Goal: Task Accomplishment & Management: Manage account settings

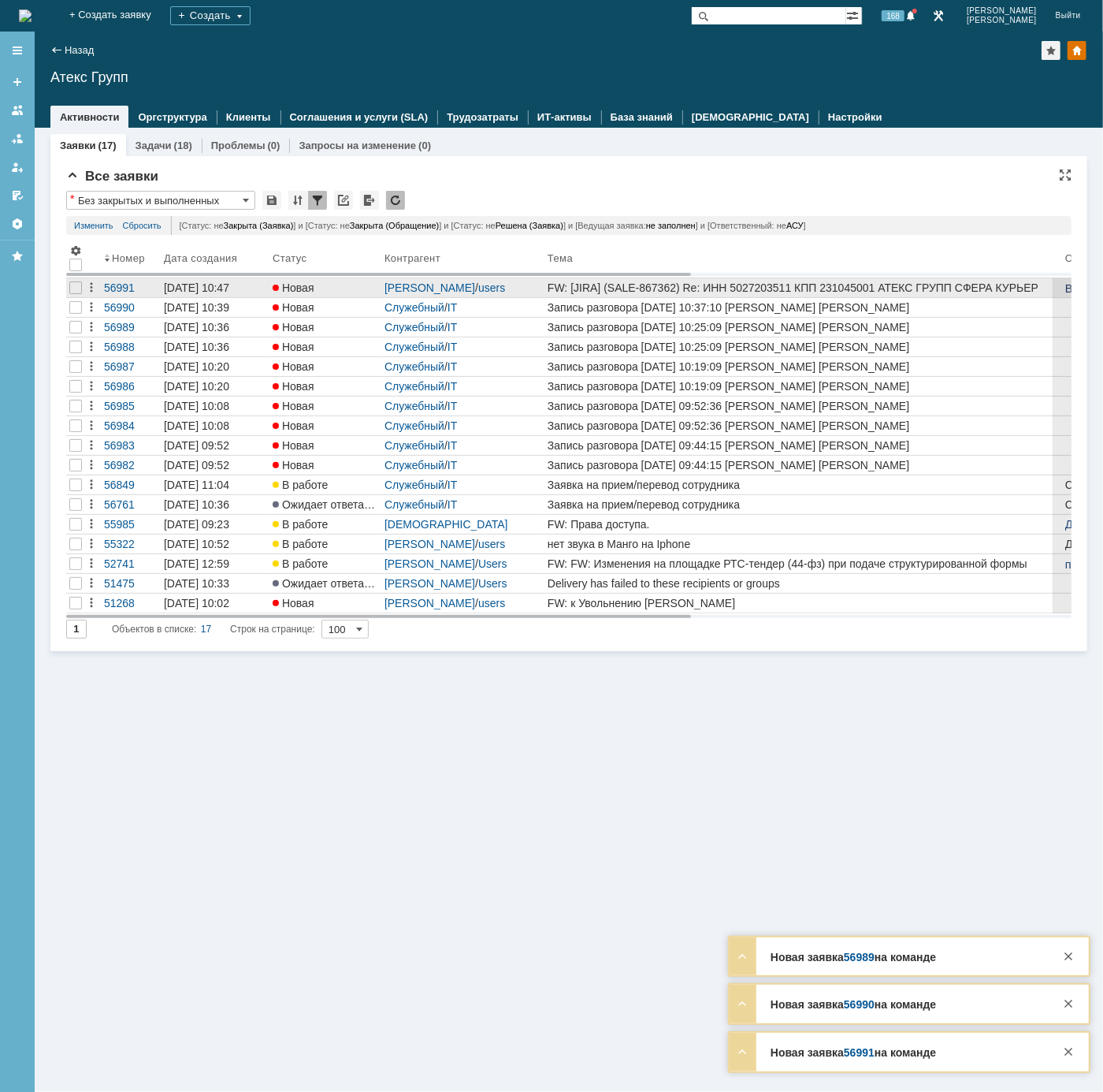
click at [708, 292] on div "FW: [JIRA] (SALE-867362) Re: ИНН 5027203511 КПП 231045001 АТЕКС ГРУПП СФЕРА КУР…" at bounding box center [803, 288] width 512 height 13
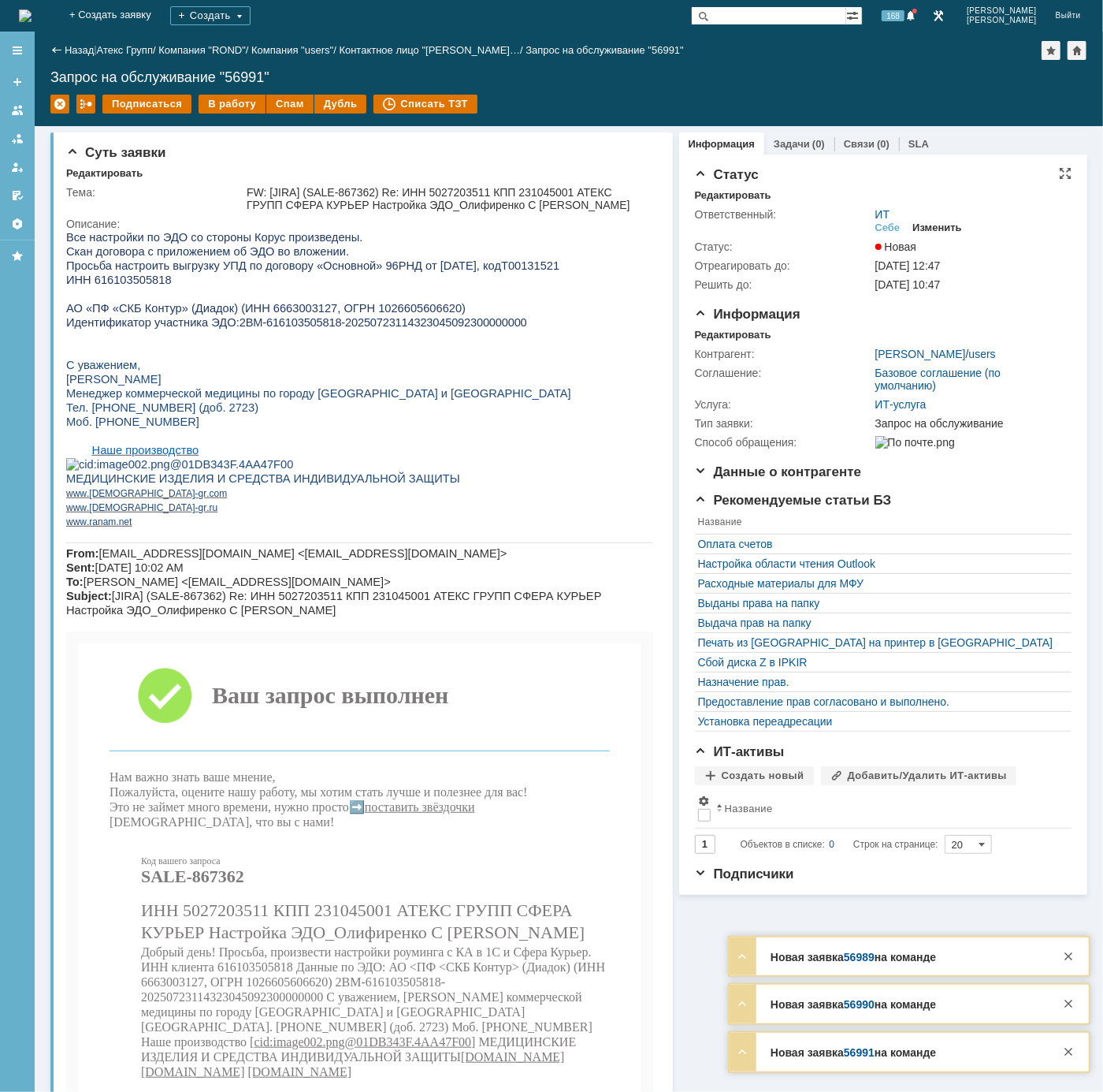
click at [930, 230] on div "Изменить" at bounding box center [937, 228] width 50 height 13
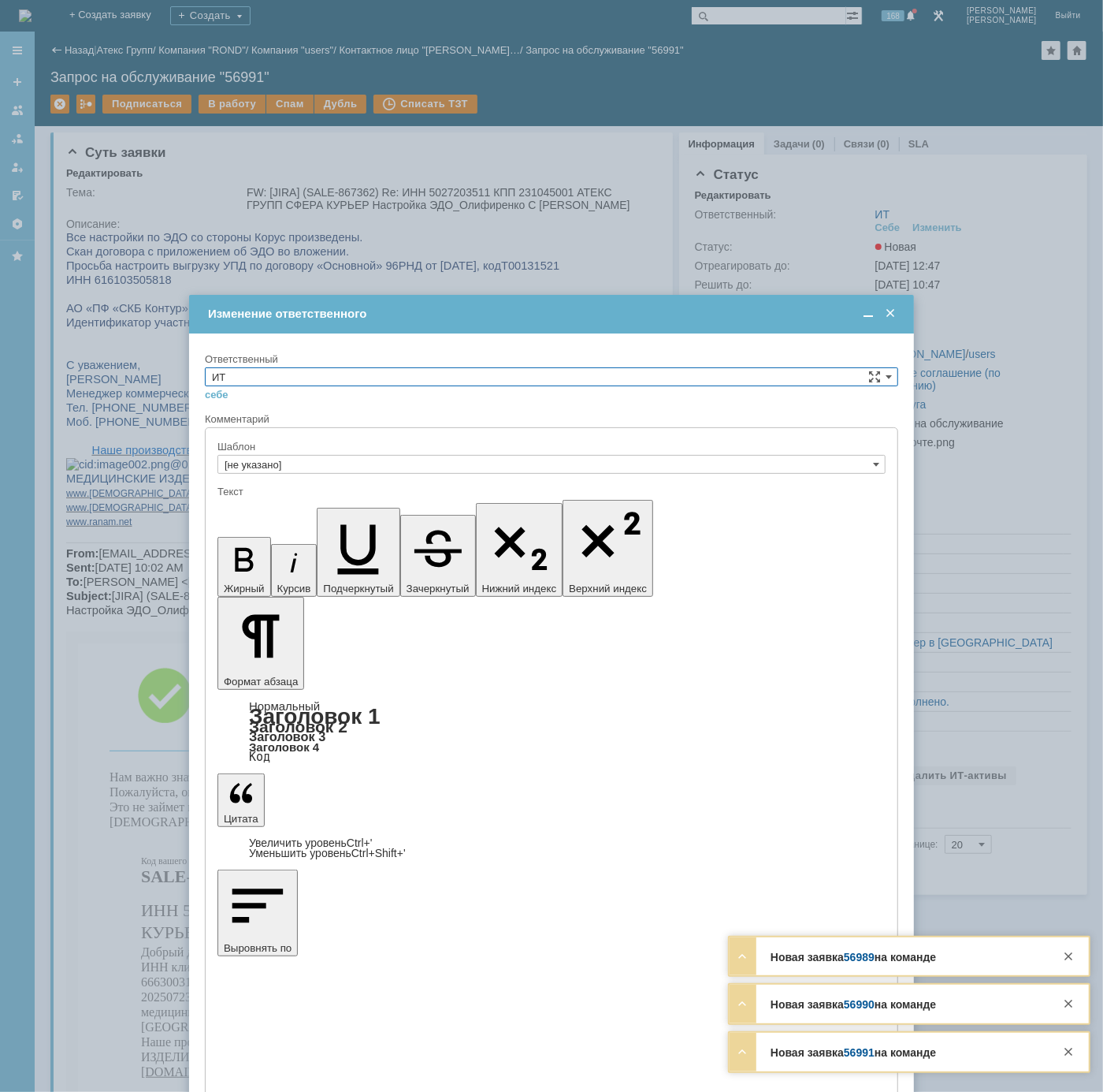
click at [777, 377] on input "ИТ" at bounding box center [552, 377] width 694 height 19
click at [528, 510] on span "АСУ" at bounding box center [552, 507] width 679 height 13
type input "АСУ"
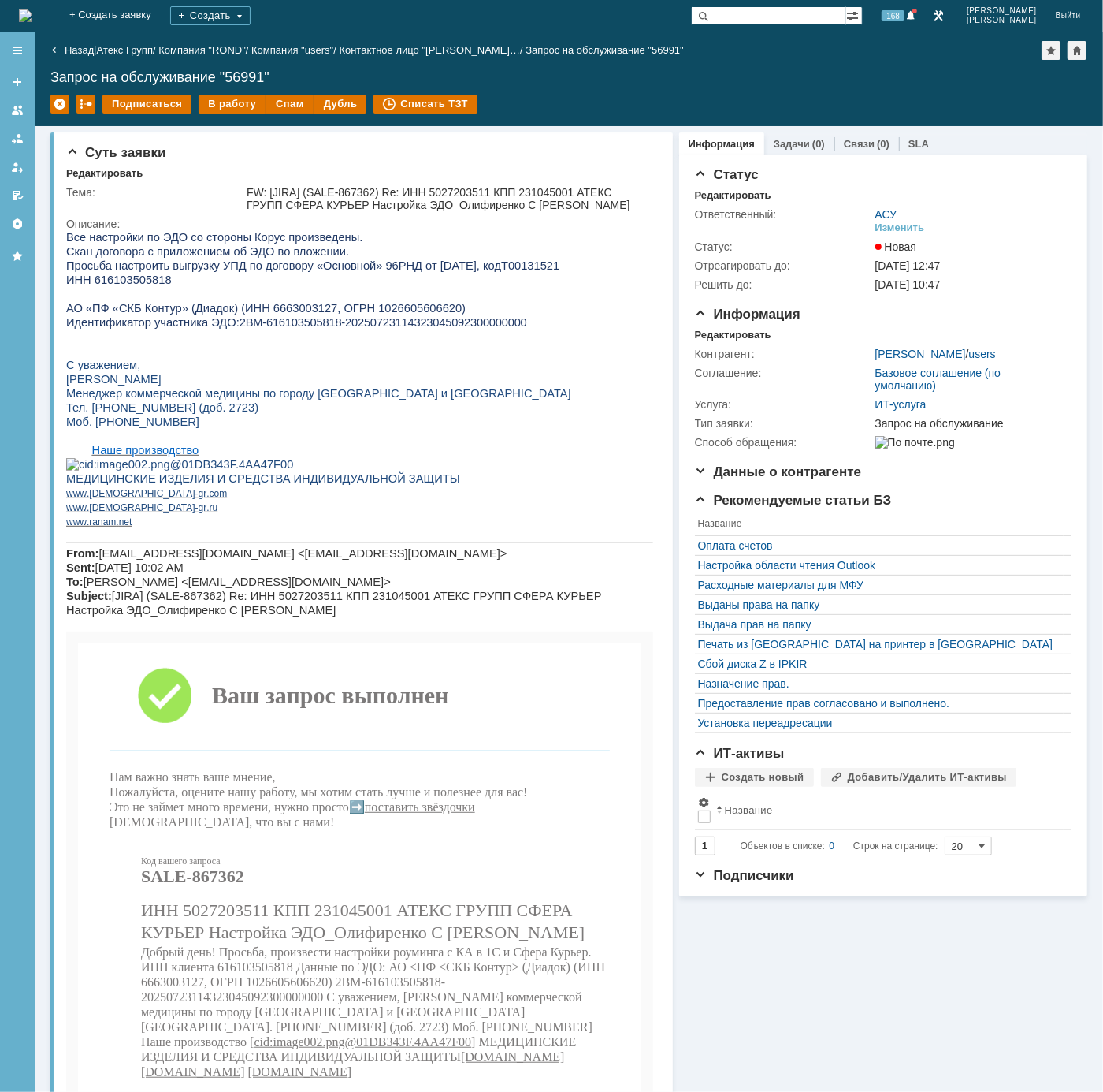
click at [31, 13] on img at bounding box center [25, 16] width 13 height 13
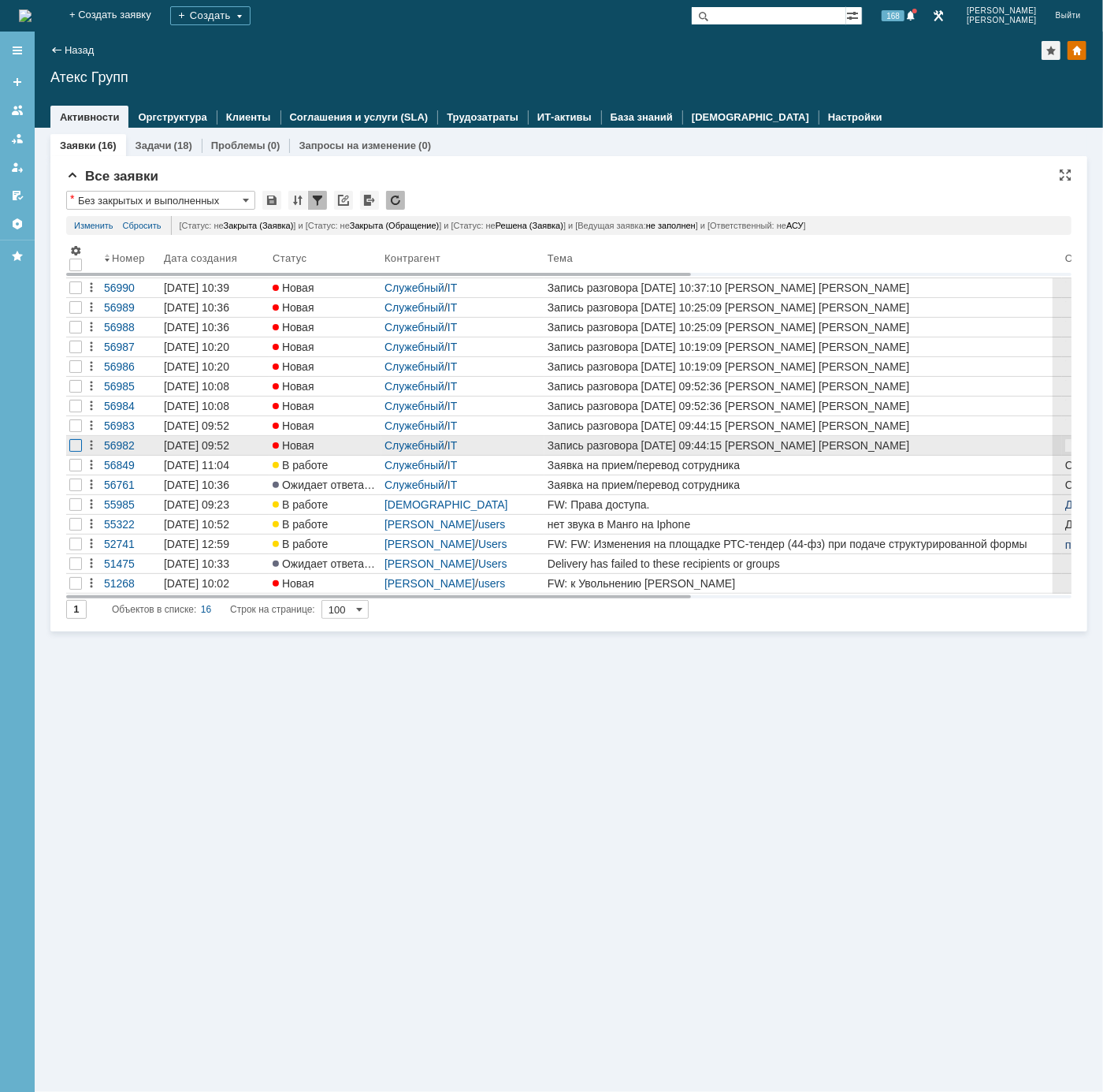
click at [77, 294] on div at bounding box center [76, 288] width 13 height 13
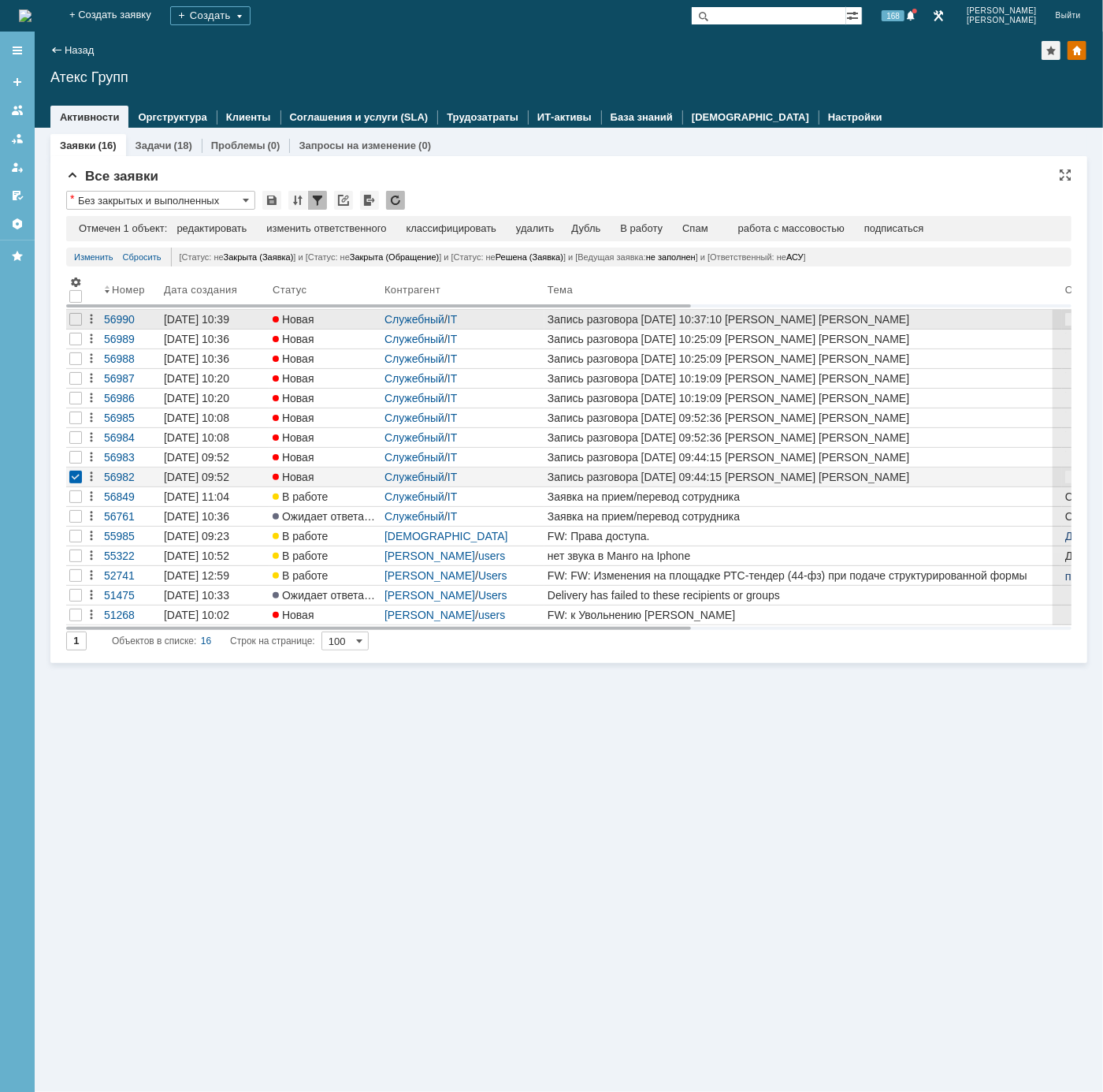
click at [72, 327] on div at bounding box center [76, 319] width 19 height 19
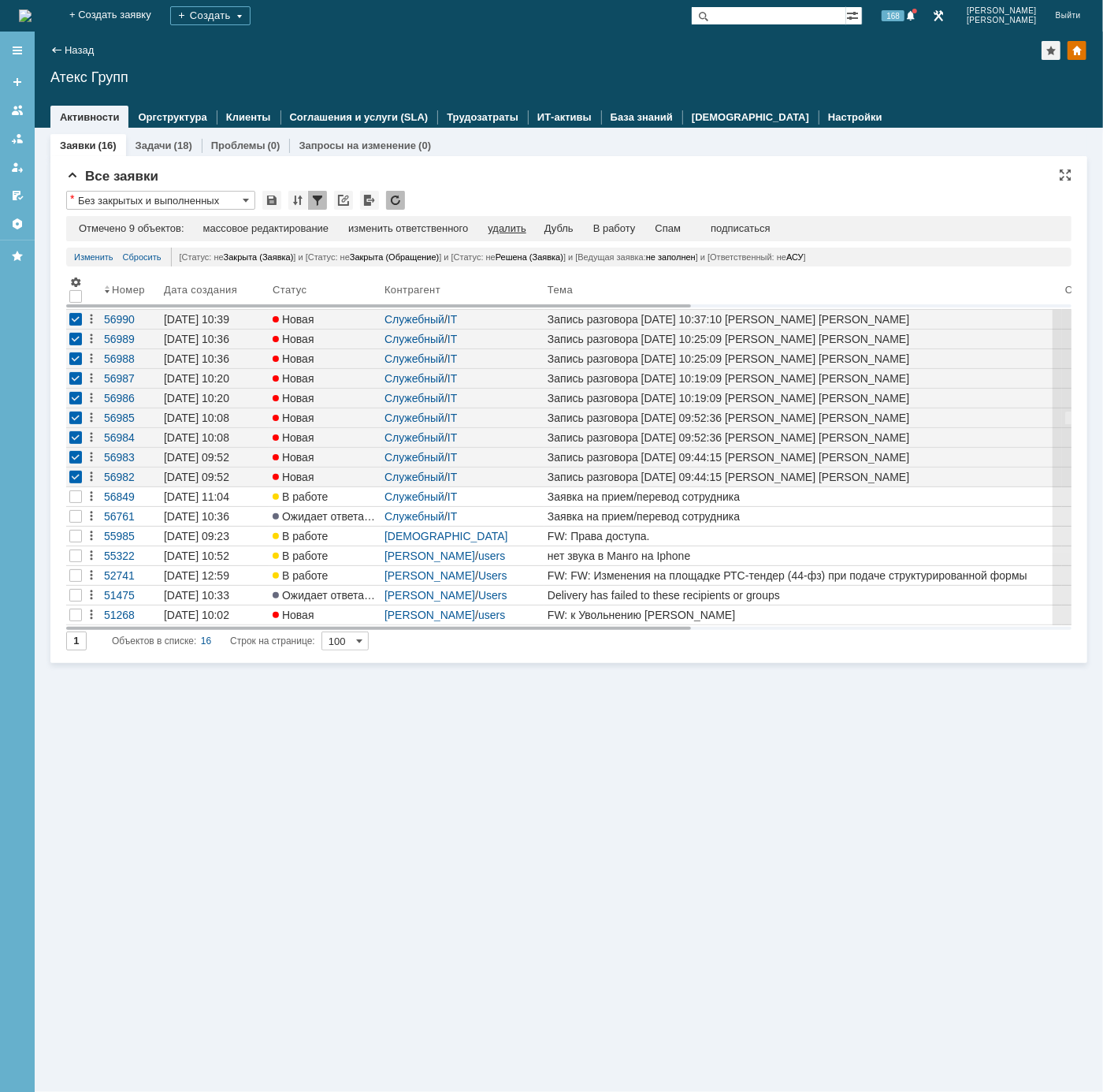
click at [510, 232] on div "удалить" at bounding box center [506, 229] width 38 height 13
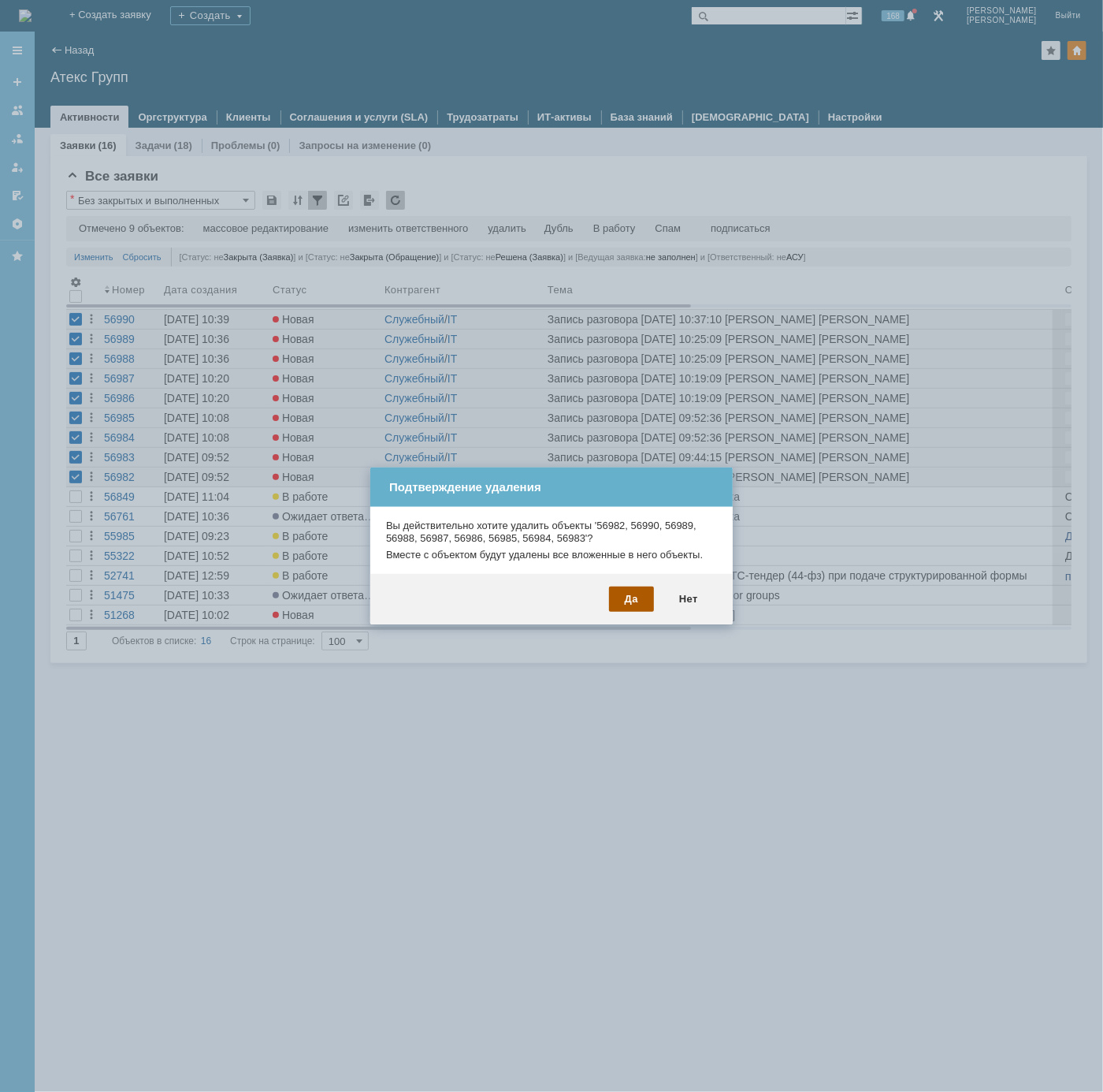
click at [637, 601] on div "Да" at bounding box center [631, 599] width 45 height 25
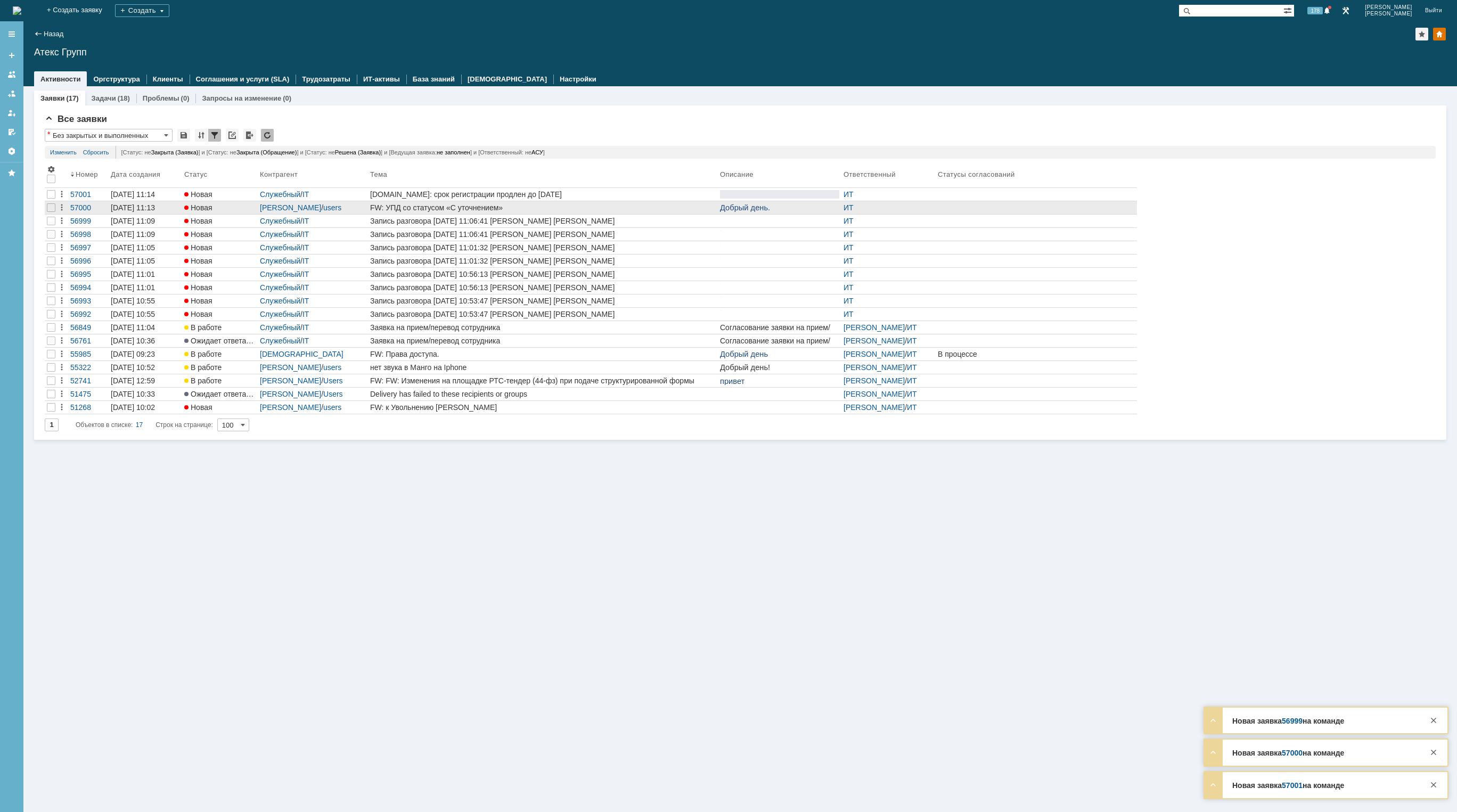
click at [533, 203] on link "FW: УПД со статусом «С уточнением»" at bounding box center [543, 208] width 350 height 13
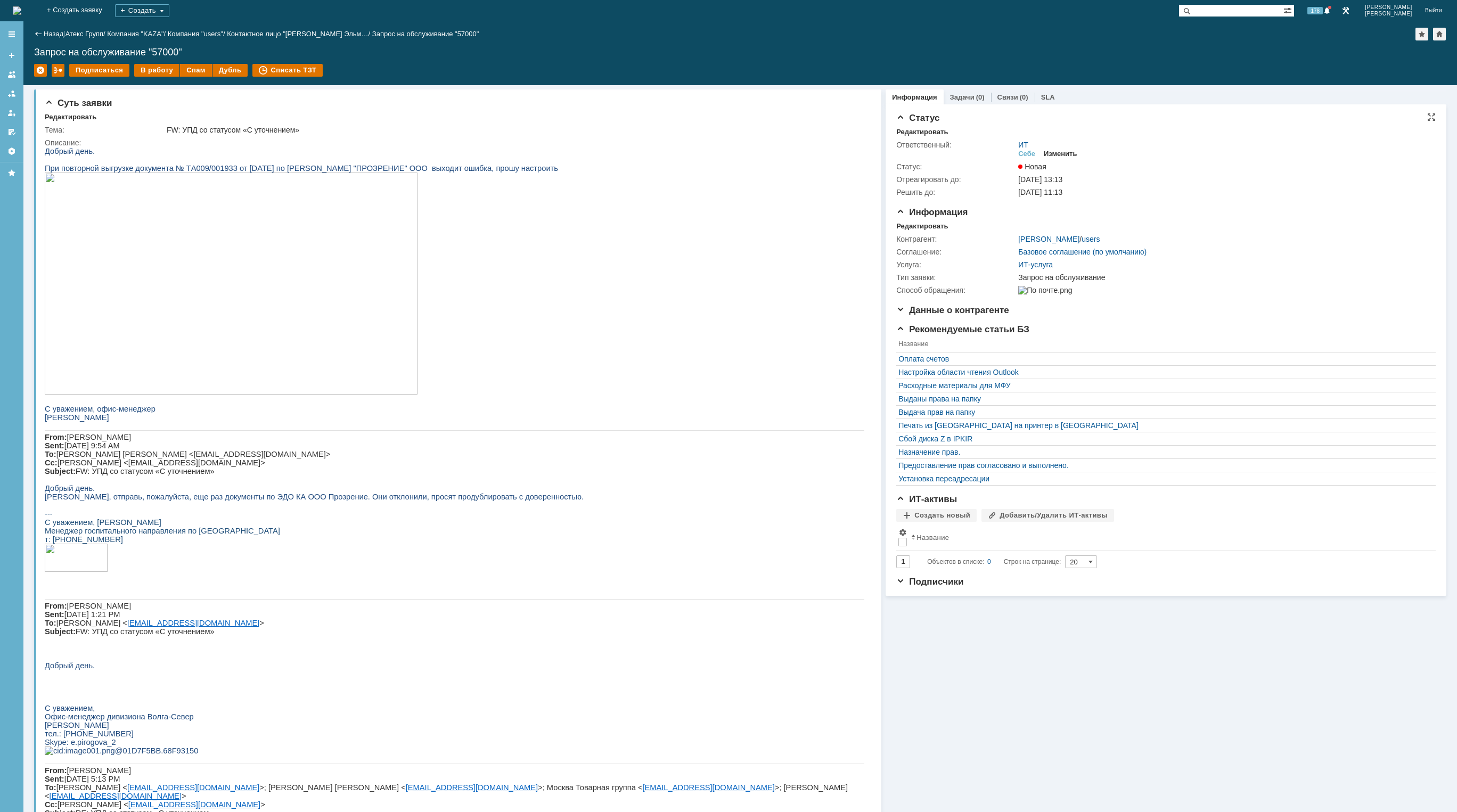
click at [1060, 152] on div "Изменить" at bounding box center [1061, 154] width 34 height 9
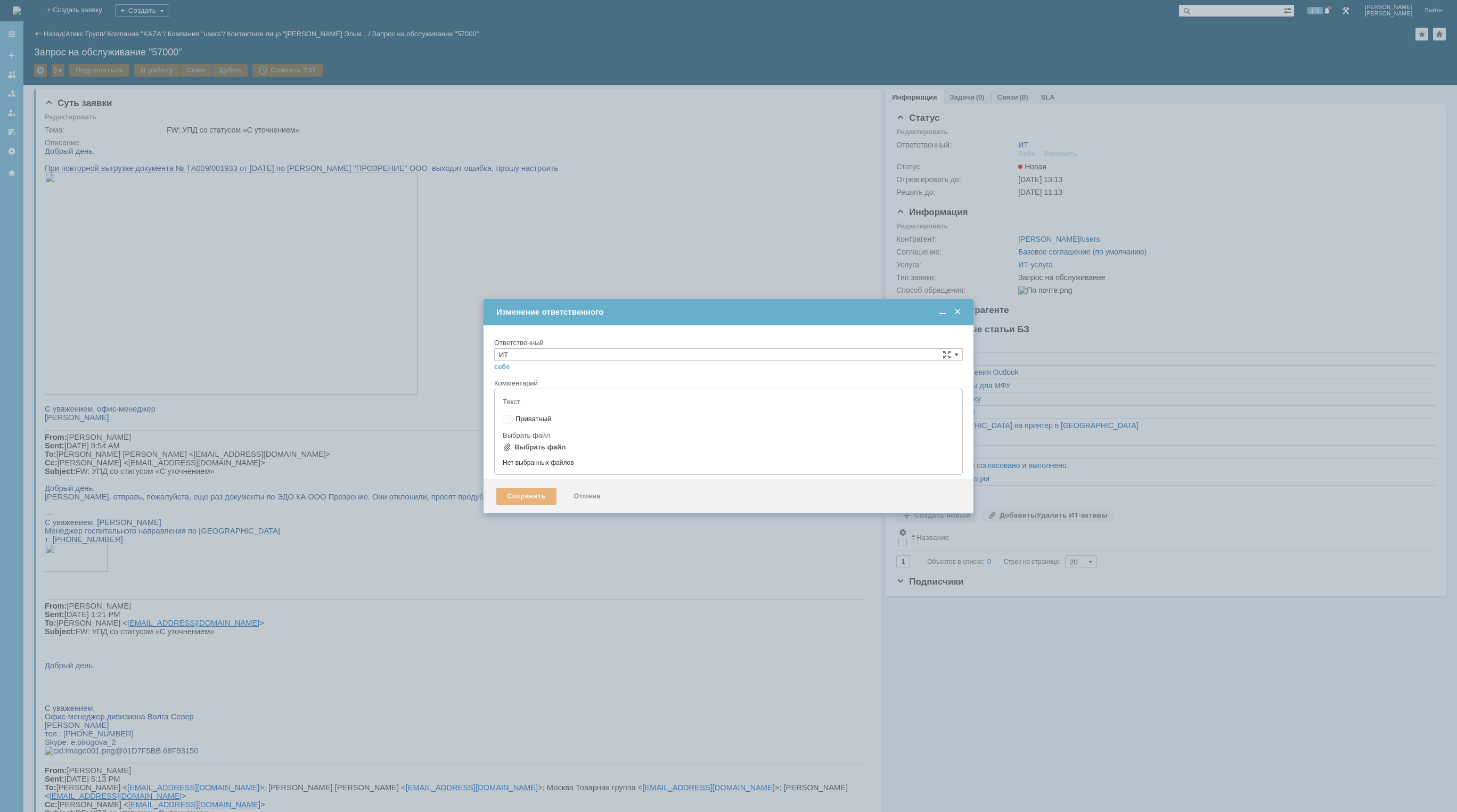
type input "[не указано]"
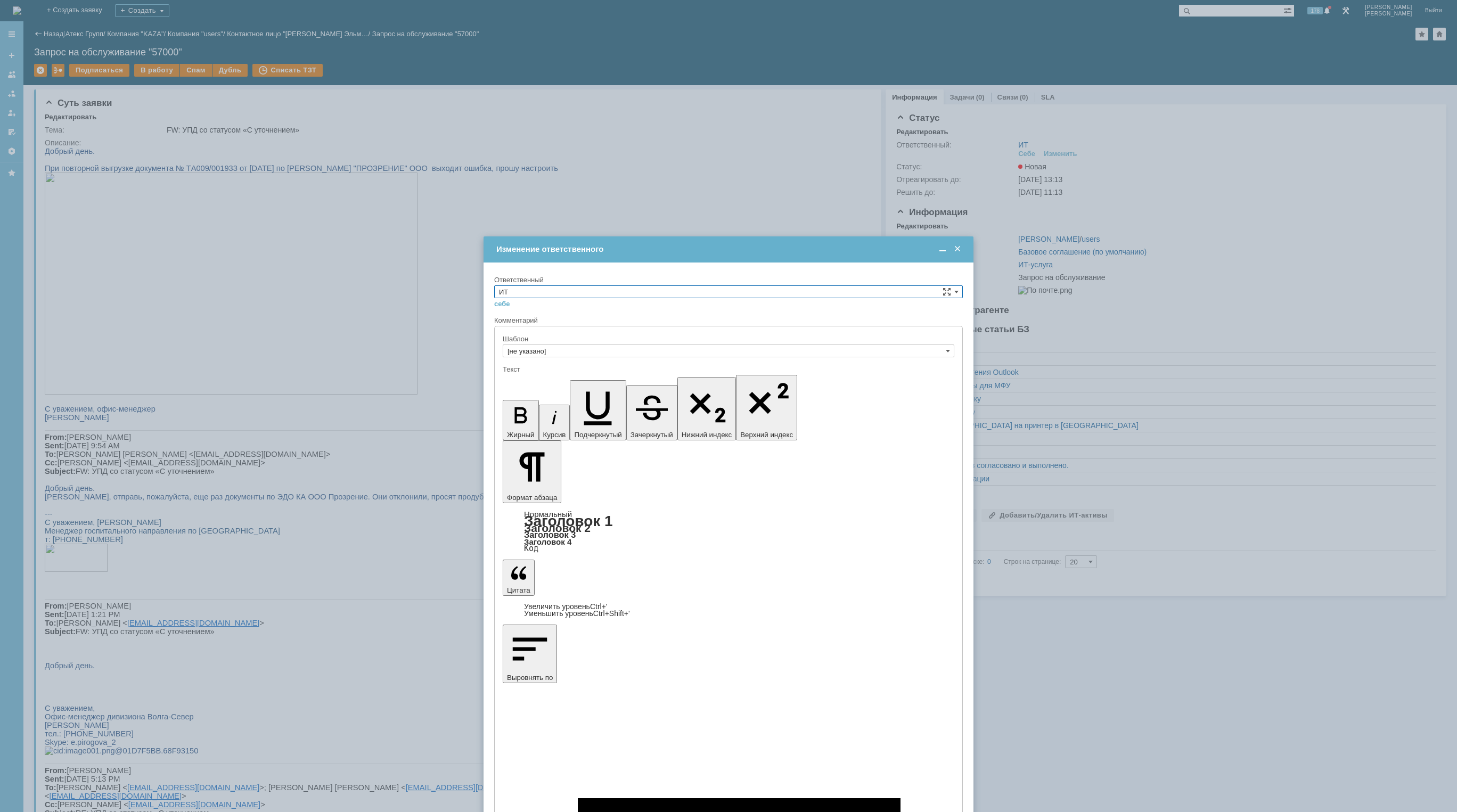
click at [770, 291] on input "ИТ" at bounding box center [728, 292] width 469 height 13
click at [675, 329] on span "[PERSON_NAME]" at bounding box center [728, 331] width 459 height 9
type input "[PERSON_NAME]"
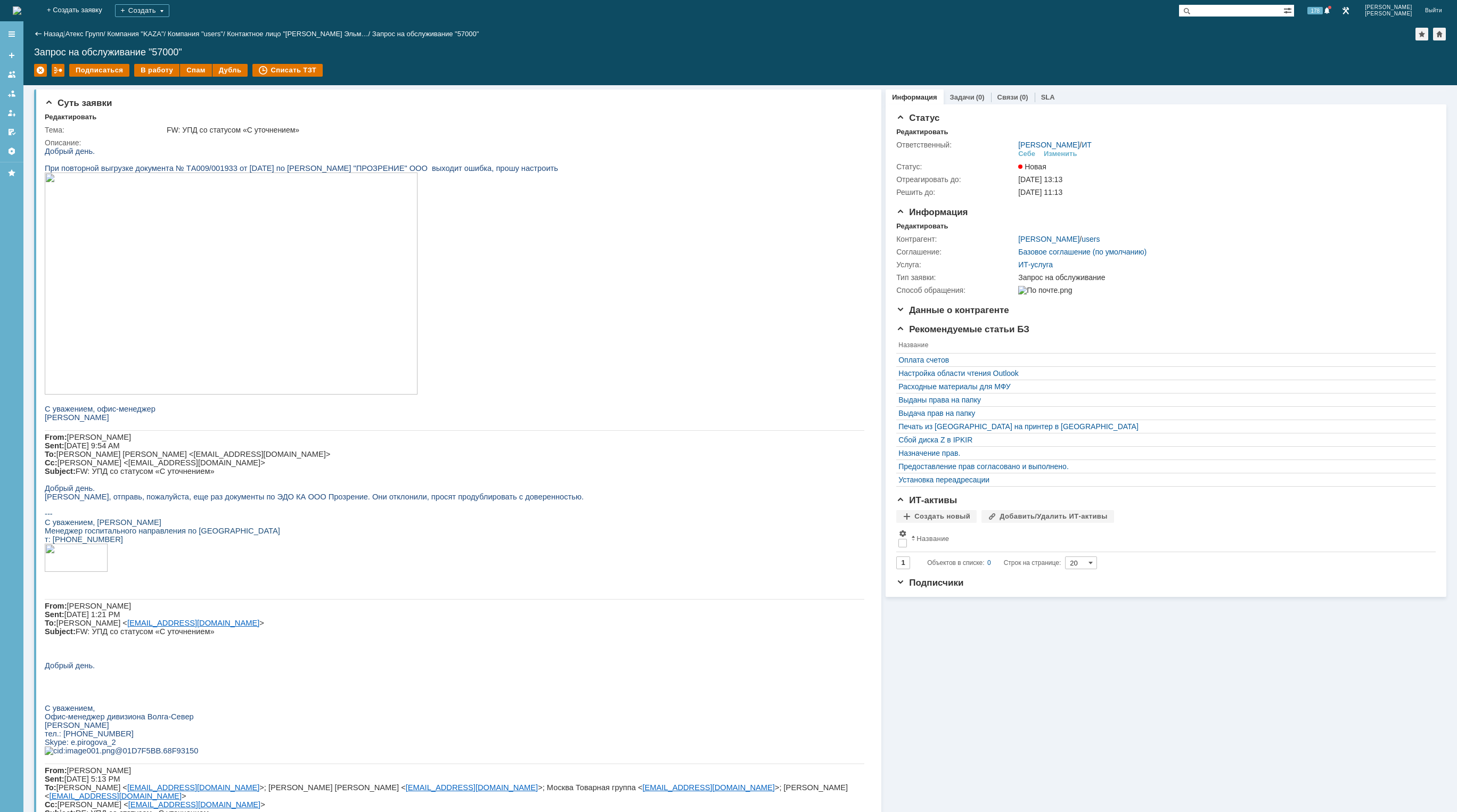
click at [21, 14] on img at bounding box center [17, 11] width 9 height 9
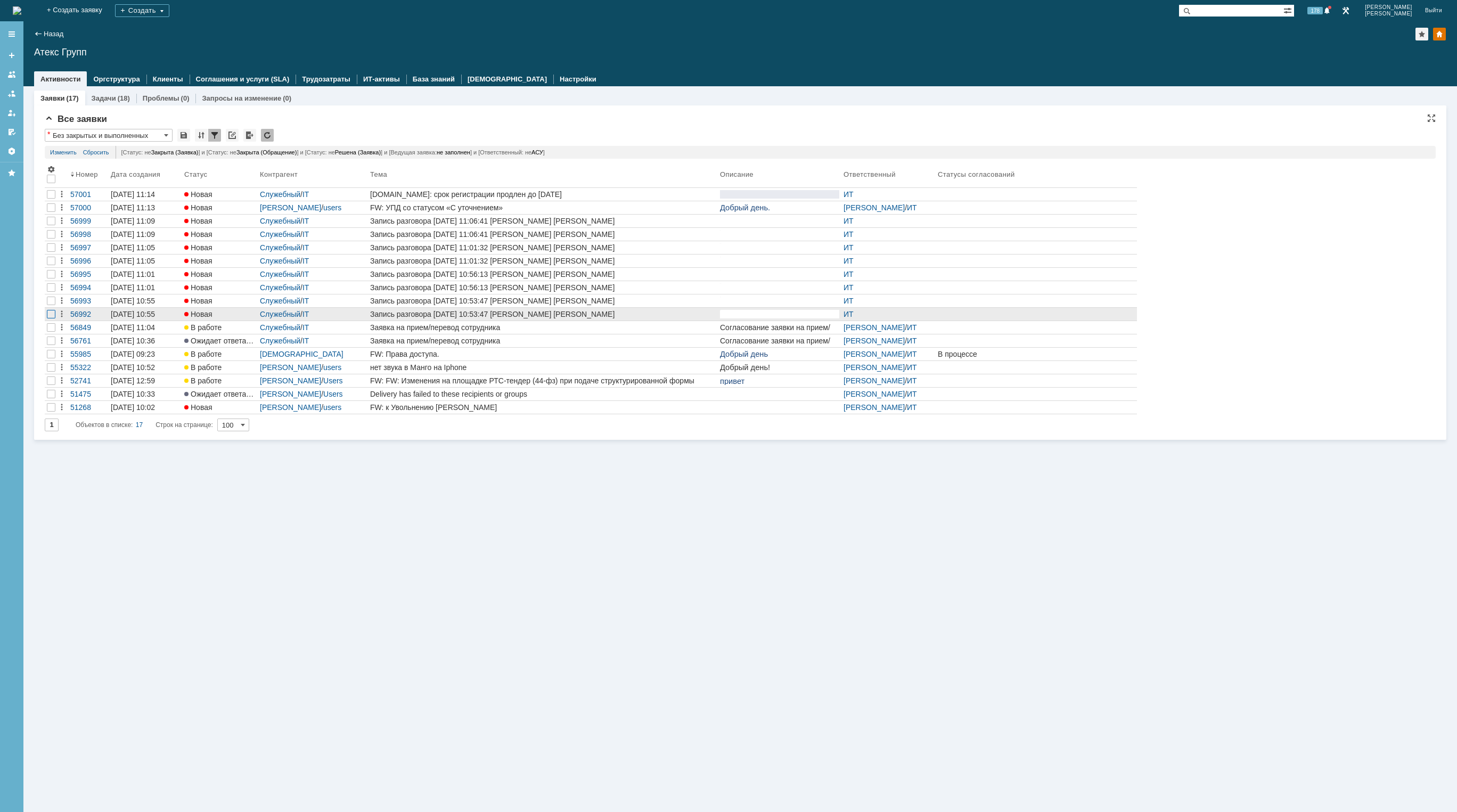
click at [52, 212] on div at bounding box center [51, 208] width 9 height 9
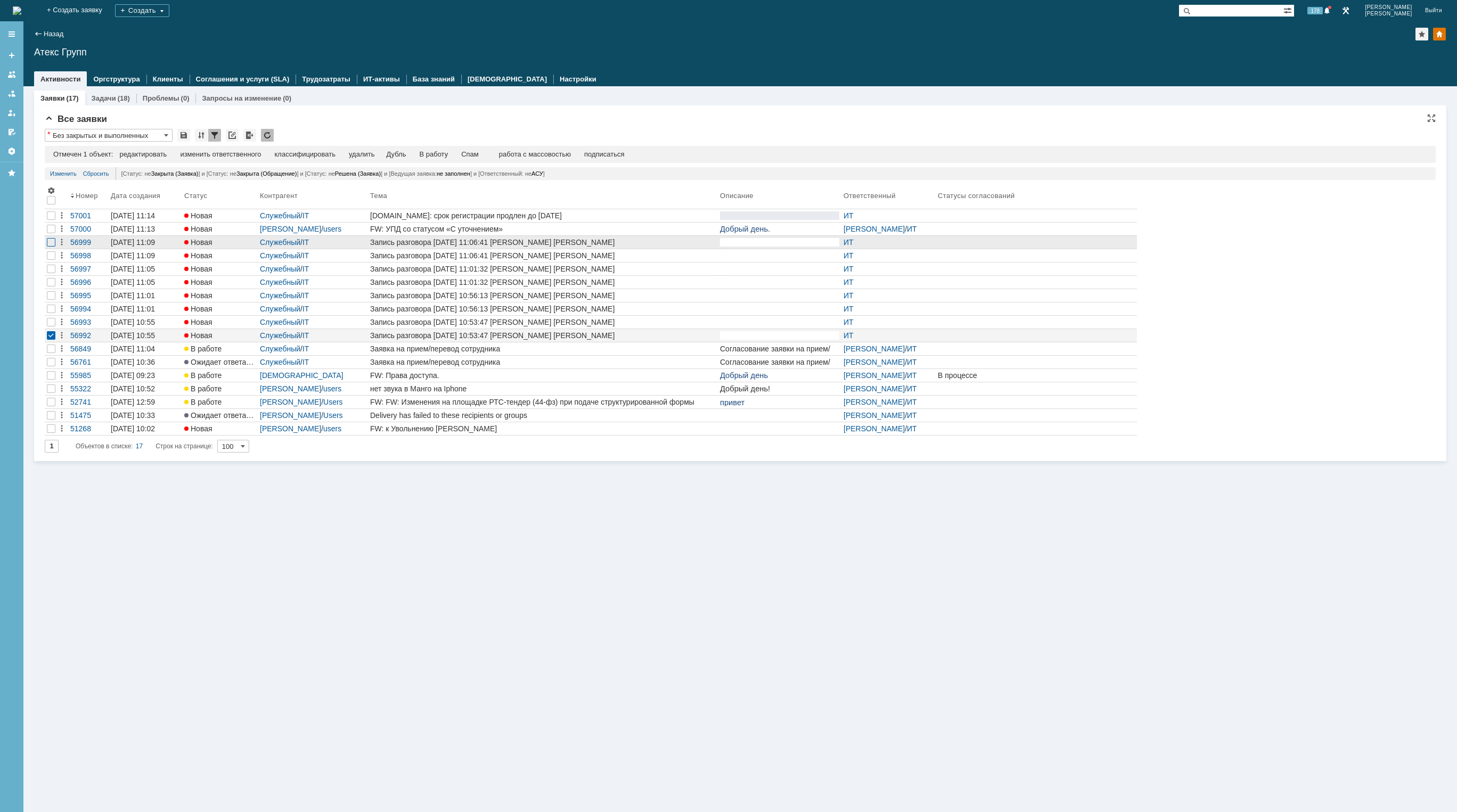
click at [51, 220] on div at bounding box center [51, 216] width 9 height 9
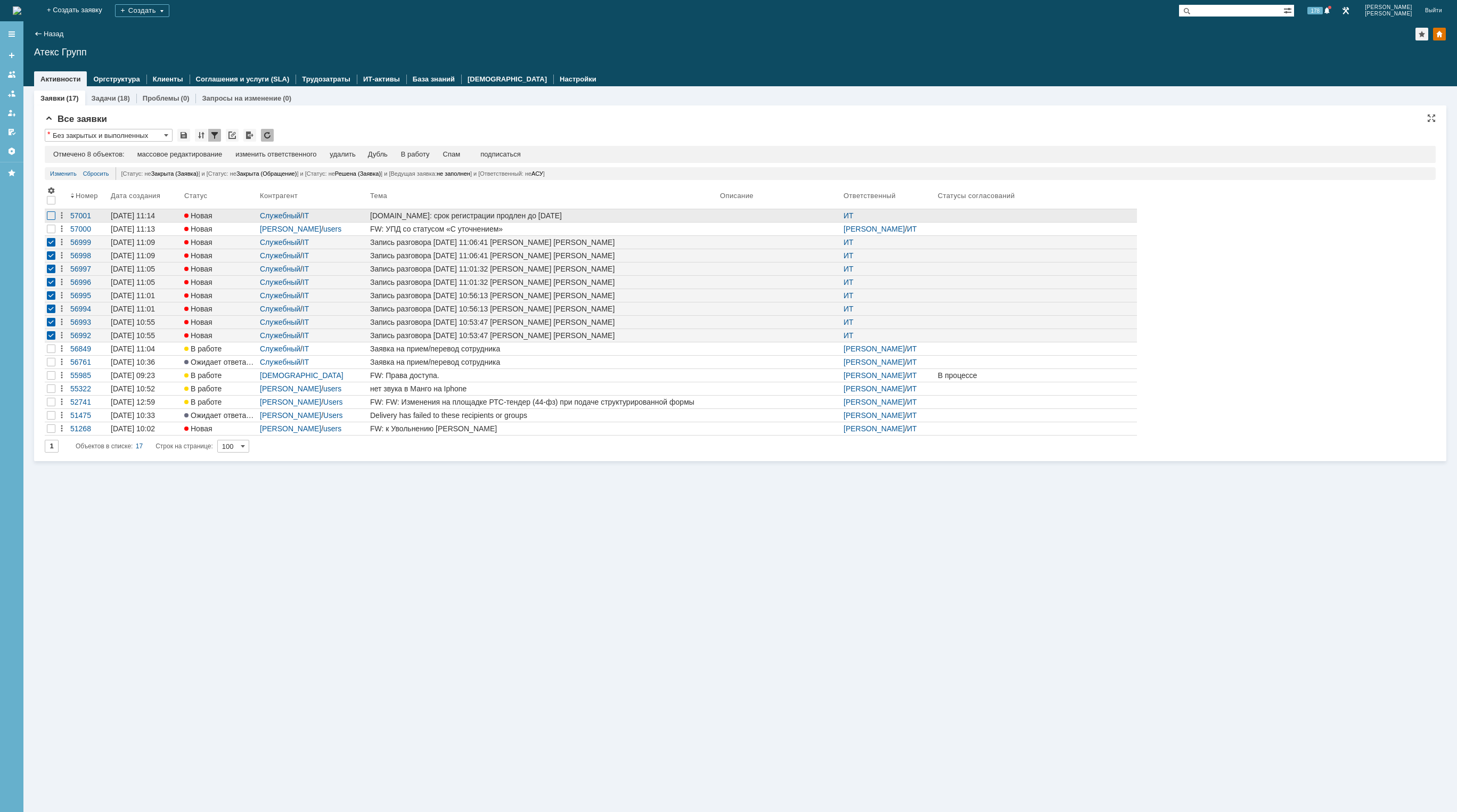
click at [49, 217] on div at bounding box center [51, 216] width 9 height 9
click at [344, 149] on div "Отмечено 9 объектов: редактировать массовое редактирование изменить ответственн…" at bounding box center [740, 154] width 1391 height 17
click at [353, 153] on div "удалить" at bounding box center [342, 154] width 26 height 9
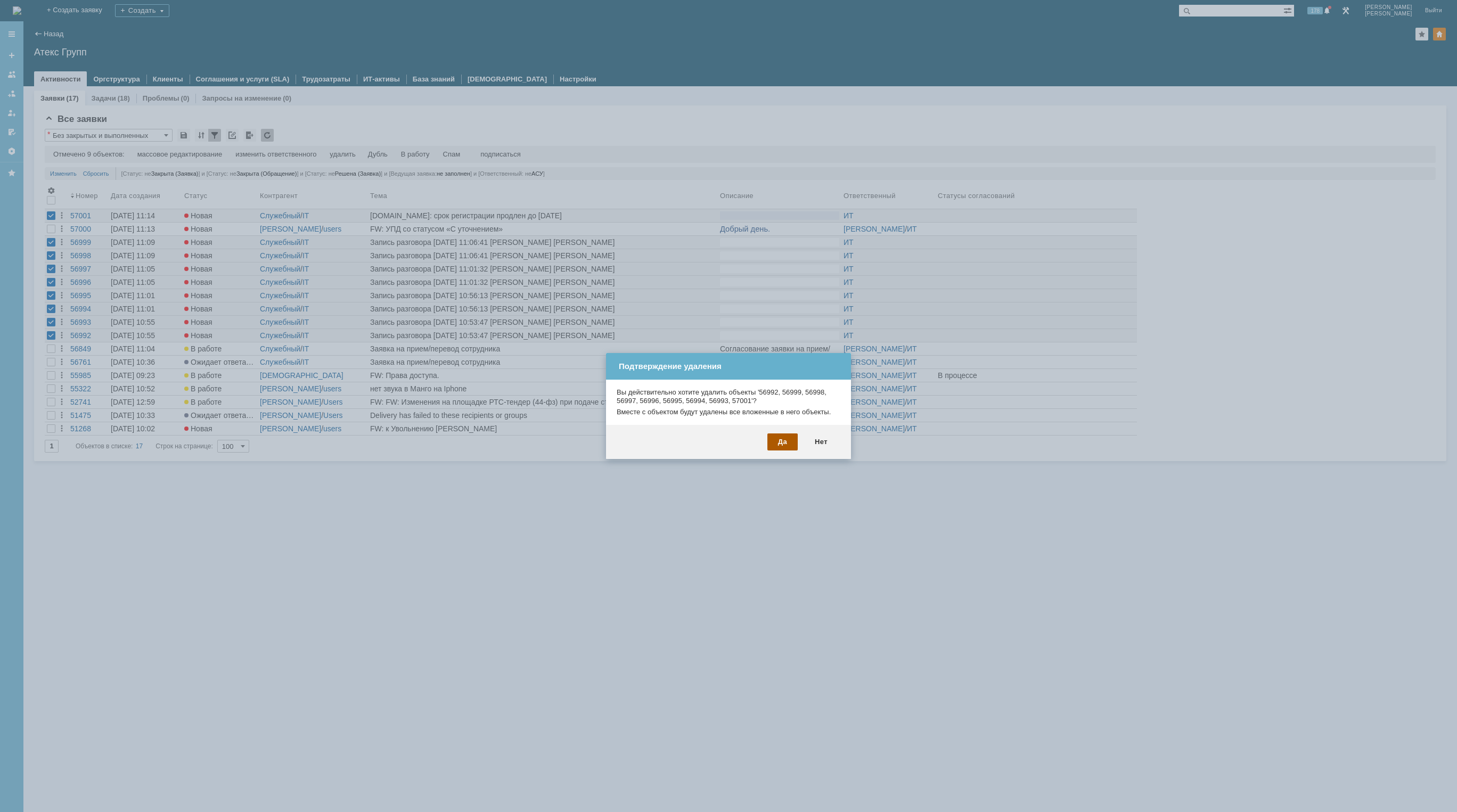
click at [784, 443] on div "Да" at bounding box center [782, 441] width 31 height 17
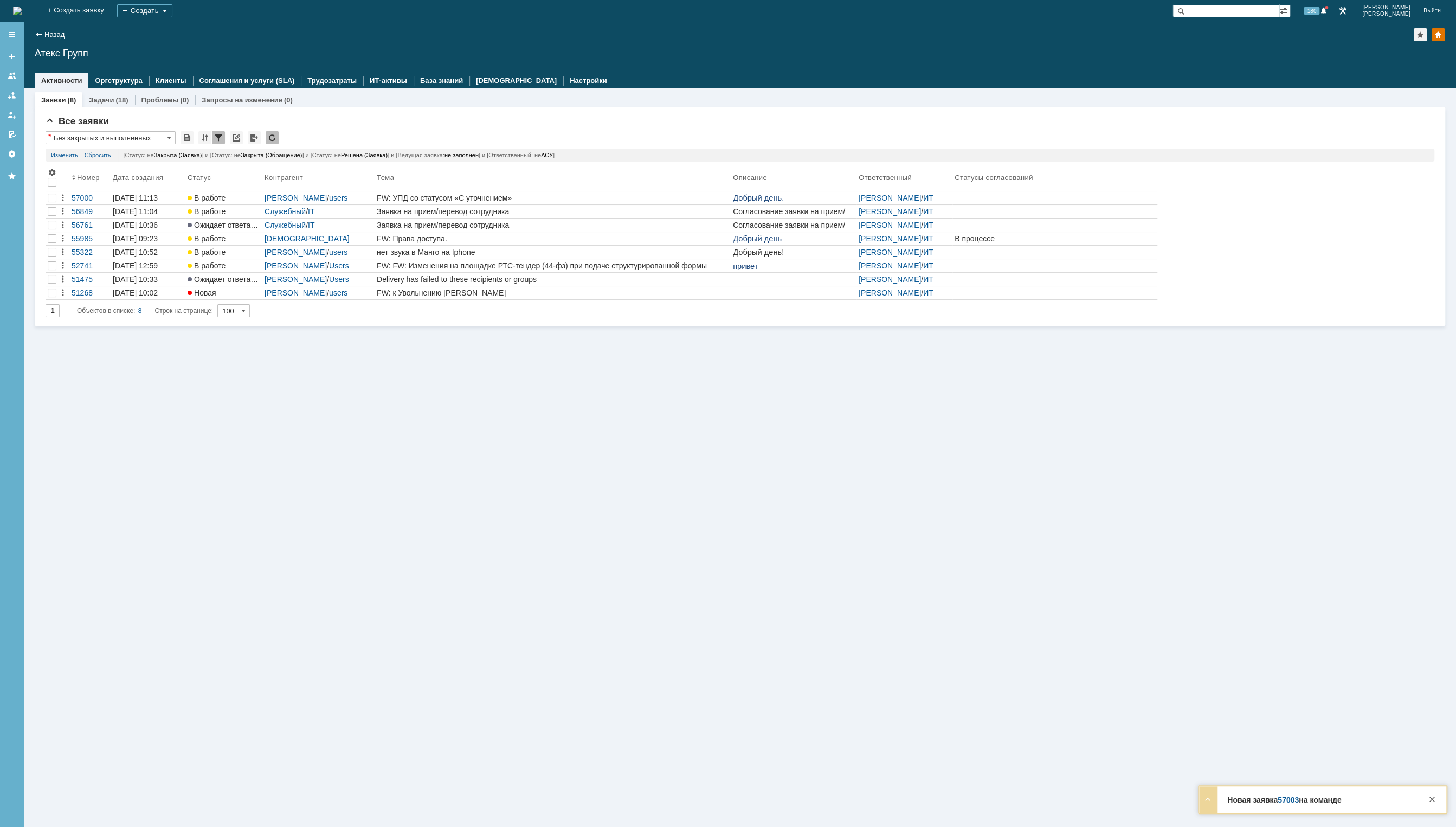
click at [22, 6] on img at bounding box center [17, 11] width 9 height 9
